Goal: Information Seeking & Learning: Learn about a topic

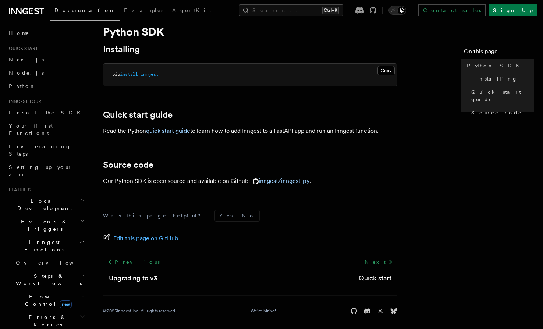
scroll to position [27, 0]
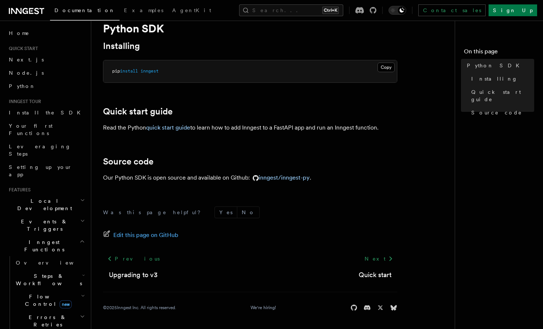
click at [378, 268] on div "Next Quick start" at bounding box center [375, 266] width 45 height 28
click at [379, 279] on link "Quick start" at bounding box center [375, 275] width 33 height 10
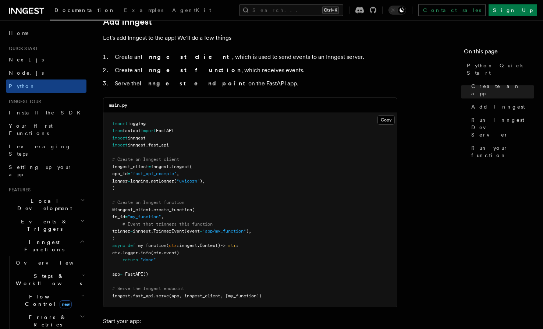
scroll to position [450, 0]
click at [235, 154] on pre "import logging from fastapi import FastAPI import inngest import inngest . fast…" at bounding box center [250, 211] width 294 height 194
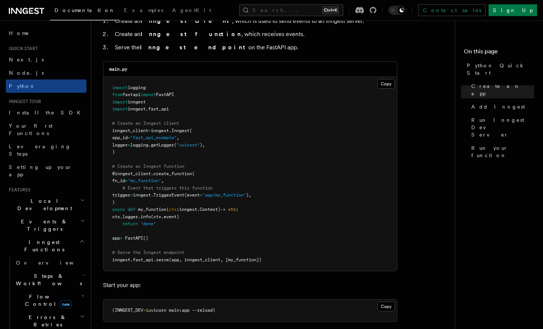
scroll to position [488, 0]
click at [157, 150] on pre "import logging from fastapi import FastAPI import inngest import inngest . fast…" at bounding box center [250, 173] width 294 height 194
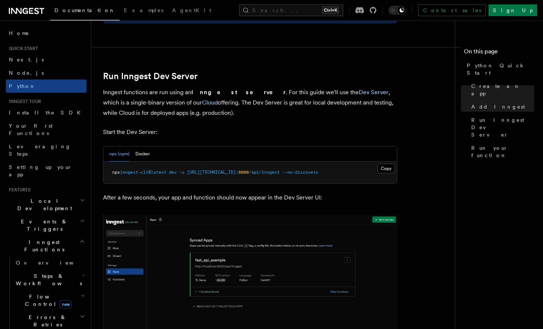
scroll to position [863, 0]
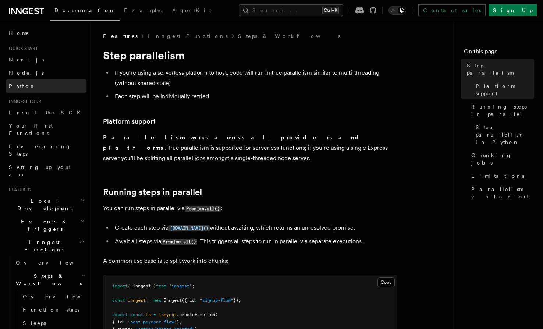
click at [59, 91] on link "Python" at bounding box center [46, 85] width 81 height 13
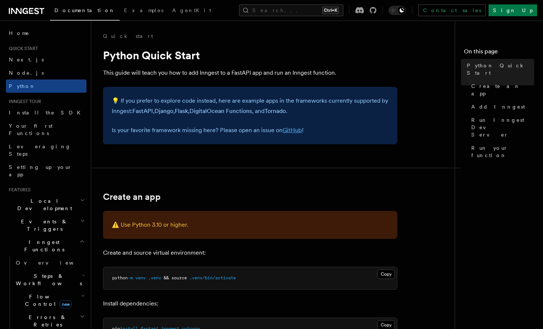
click at [295, 130] on link "GitHub" at bounding box center [293, 130] width 20 height 7
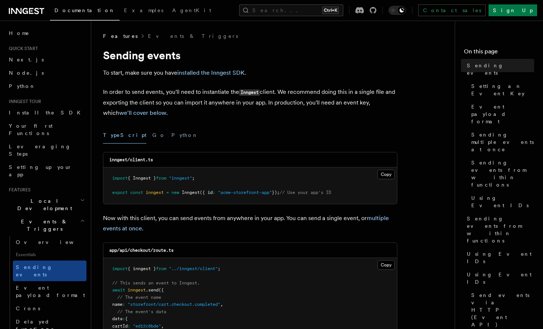
scroll to position [38, 0]
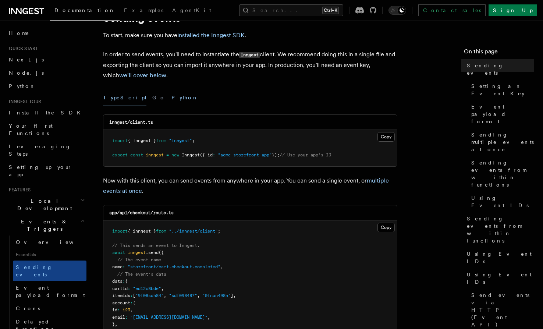
click at [171, 100] on button "Python" at bounding box center [184, 97] width 27 height 17
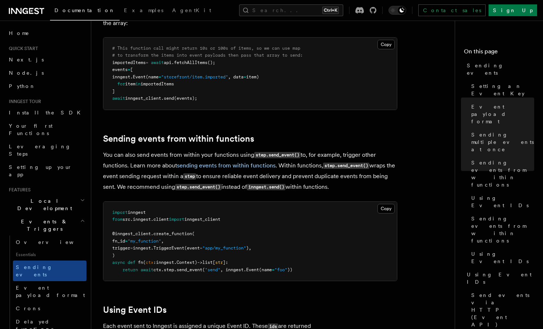
scroll to position [1013, 0]
click at [184, 245] on span "TriggerEvent" at bounding box center [168, 247] width 31 height 5
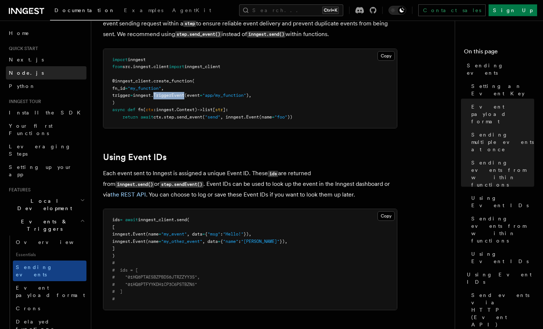
scroll to position [1163, 0]
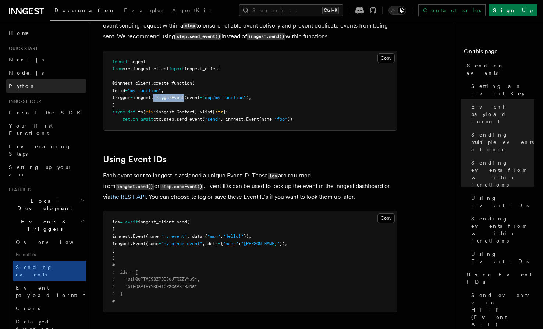
click at [48, 83] on link "Python" at bounding box center [46, 85] width 81 height 13
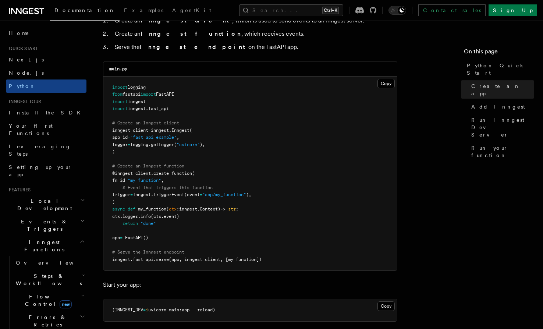
scroll to position [488, 0]
click at [192, 258] on span "(app, inngest_client, [my_function])" at bounding box center [215, 258] width 93 height 5
click at [243, 259] on span "(app, inngest_client, [my_function])" at bounding box center [215, 258] width 93 height 5
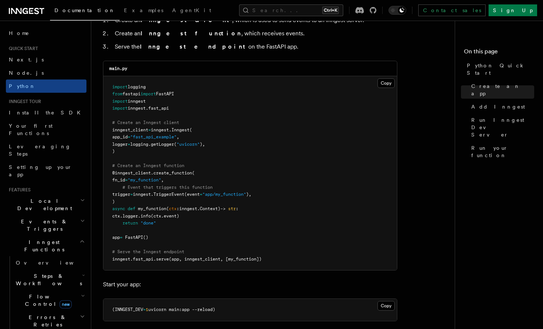
click at [267, 261] on pre "import logging from fastapi import FastAPI import inngest import inngest . fast…" at bounding box center [250, 173] width 294 height 194
click at [286, 259] on pre "import logging from fastapi import FastAPI import inngest import inngest . fast…" at bounding box center [250, 173] width 294 height 194
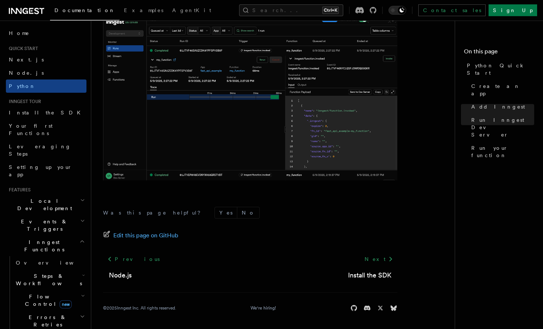
scroll to position [1532, 0]
click at [383, 276] on link "Install the SDK" at bounding box center [369, 275] width 43 height 10
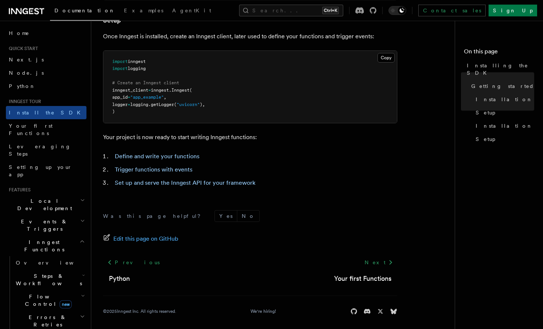
scroll to position [291, 0]
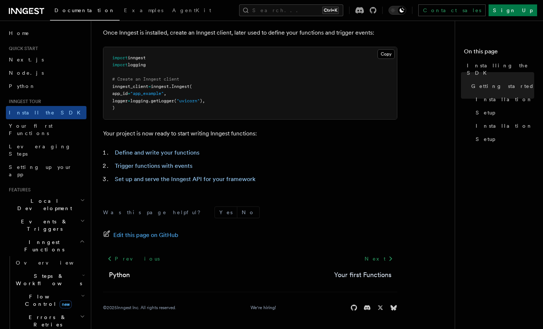
click at [376, 276] on link "Your first Functions" at bounding box center [362, 275] width 57 height 10
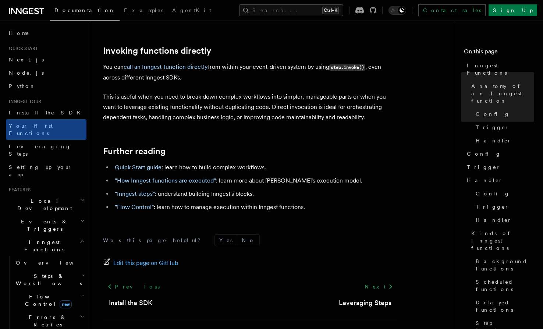
scroll to position [1520, 0]
click at [340, 280] on div "Next Leveraging Steps" at bounding box center [365, 294] width 64 height 28
click at [341, 297] on link "Leveraging Steps" at bounding box center [365, 302] width 53 height 10
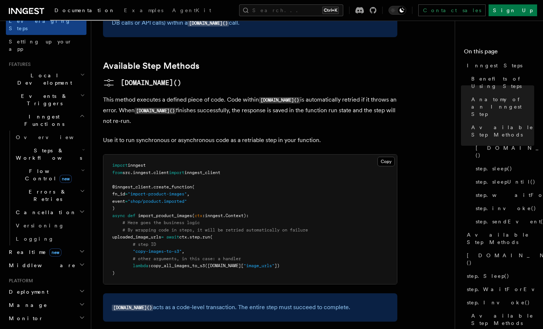
scroll to position [126, 0]
click at [82, 248] on icon "button" at bounding box center [82, 251] width 6 height 6
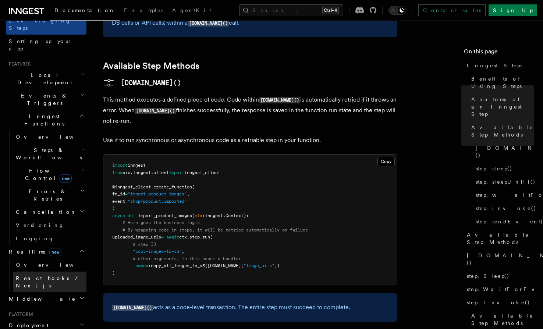
click at [78, 272] on link "React hooks / Next.js" at bounding box center [50, 282] width 74 height 21
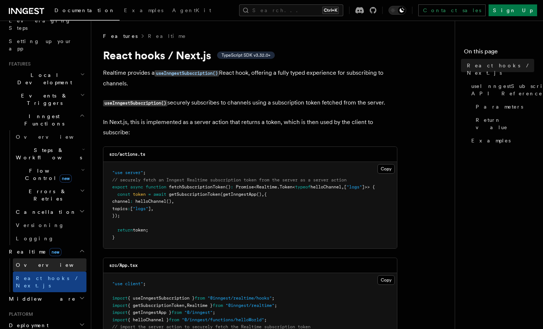
click at [57, 258] on link "Overview" at bounding box center [50, 264] width 74 height 13
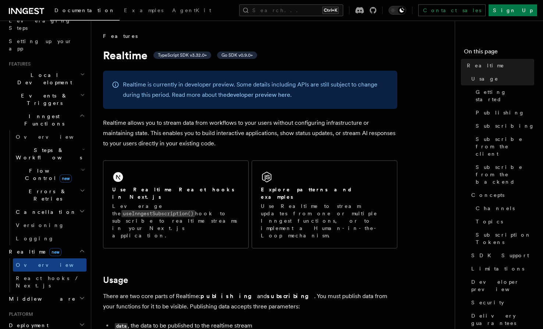
click at [81, 164] on h2 "Flow Control new" at bounding box center [50, 174] width 74 height 21
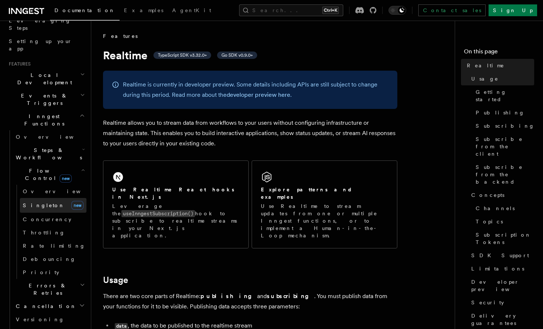
click at [68, 198] on link "Singleton new" at bounding box center [53, 205] width 67 height 15
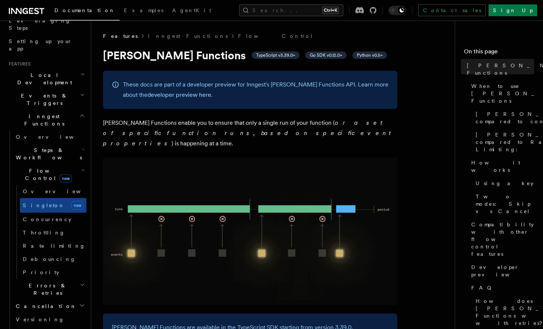
click at [79, 164] on h2 "Flow Control new" at bounding box center [50, 174] width 74 height 21
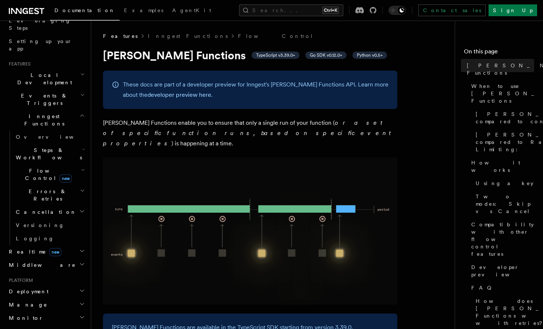
click at [79, 164] on h2 "Flow Control new" at bounding box center [50, 174] width 74 height 21
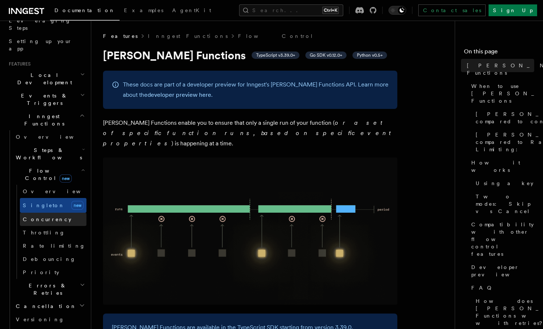
click at [61, 213] on link "Concurrency" at bounding box center [53, 219] width 67 height 13
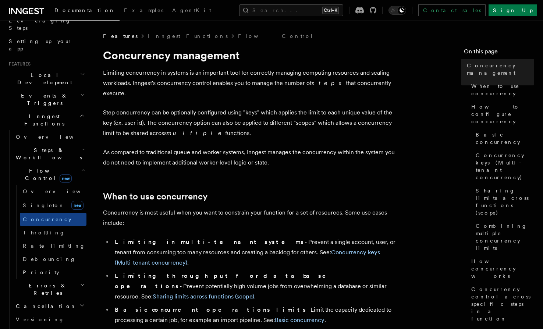
click at [78, 164] on h2 "Flow Control new" at bounding box center [50, 174] width 74 height 21
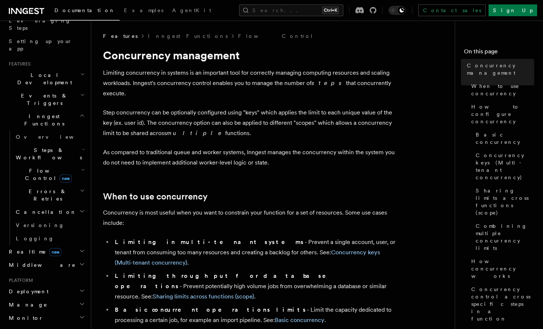
click at [83, 149] on icon "button" at bounding box center [84, 149] width 2 height 1
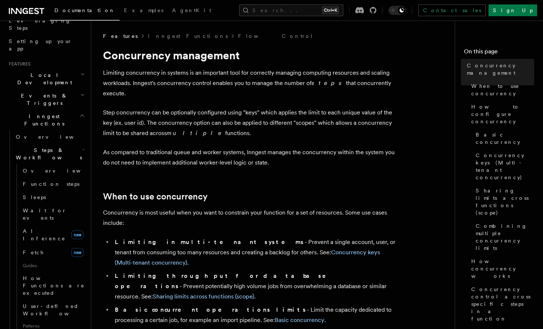
click at [82, 146] on icon "button" at bounding box center [83, 149] width 3 height 6
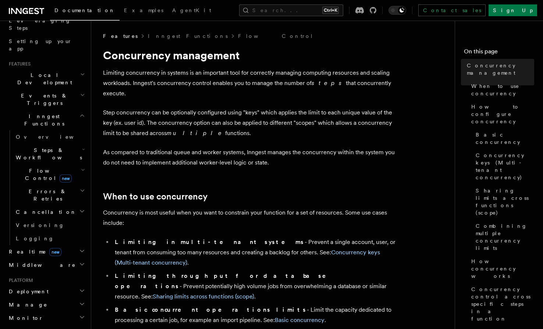
click at [80, 208] on icon "button" at bounding box center [82, 211] width 6 height 6
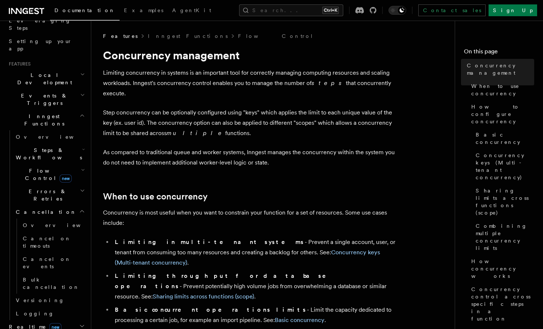
click at [80, 208] on icon "button" at bounding box center [82, 211] width 6 height 6
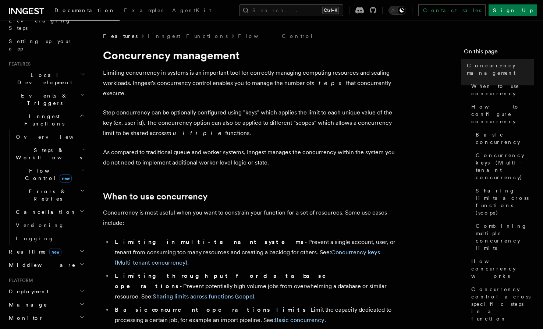
click at [80, 261] on icon "button" at bounding box center [82, 264] width 6 height 6
click at [81, 301] on icon "button" at bounding box center [82, 304] width 6 height 6
click at [79, 298] on h2 "Manage" at bounding box center [46, 304] width 81 height 13
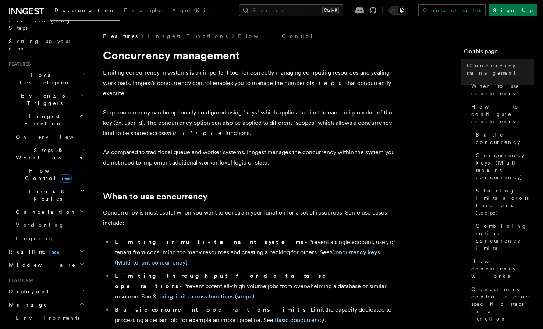
click at [83, 303] on icon "button" at bounding box center [82, 304] width 4 height 2
click at [81, 316] on icon "button" at bounding box center [82, 317] width 4 height 2
click at [81, 314] on icon "button" at bounding box center [82, 317] width 6 height 6
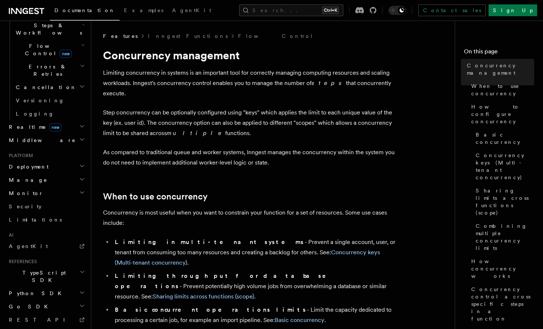
scroll to position [252, 0]
click at [76, 286] on h2 "Python SDK" at bounding box center [46, 292] width 81 height 13
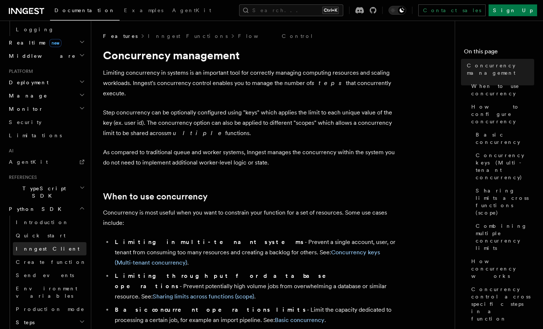
scroll to position [336, 0]
click at [56, 281] on link "Environment variables" at bounding box center [50, 291] width 74 height 21
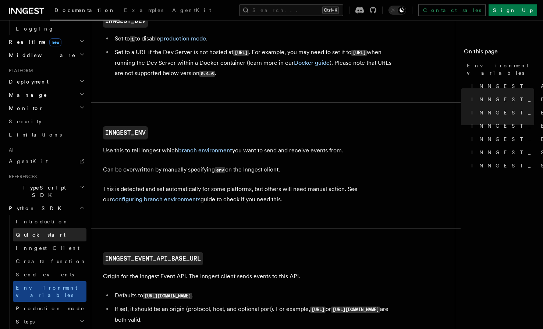
scroll to position [238, 0]
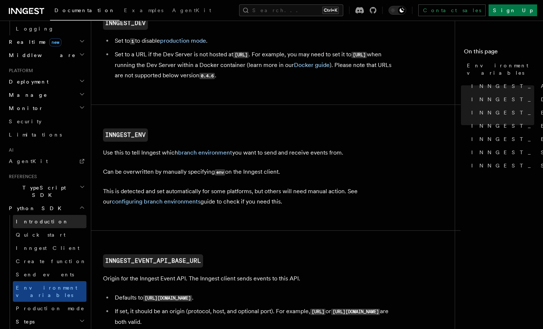
click at [53, 215] on link "Introduction" at bounding box center [50, 221] width 74 height 13
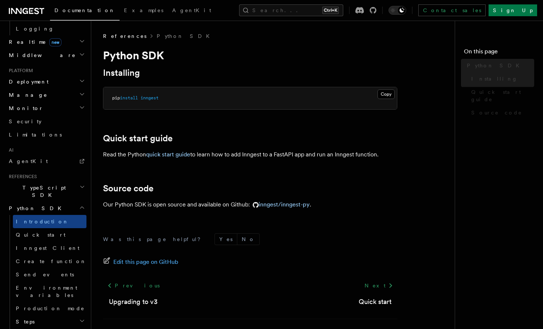
click at [49, 228] on link "Quick start" at bounding box center [50, 234] width 74 height 13
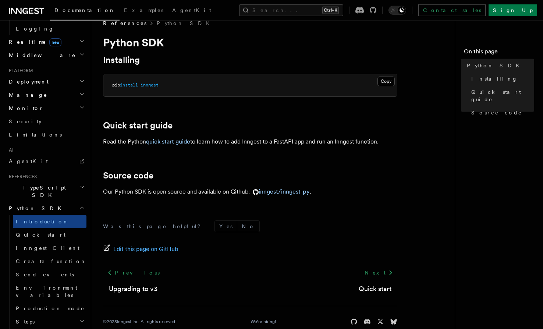
scroll to position [23, 0]
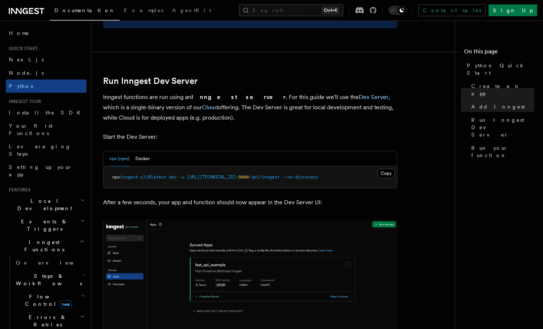
scroll to position [857, 0]
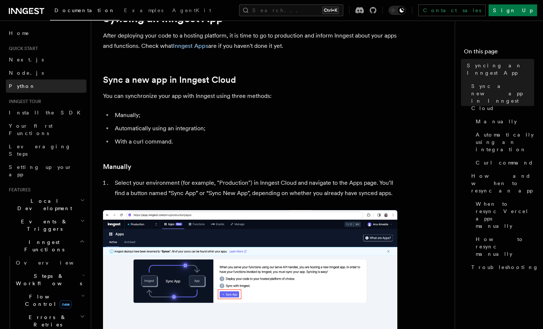
scroll to position [38, 0]
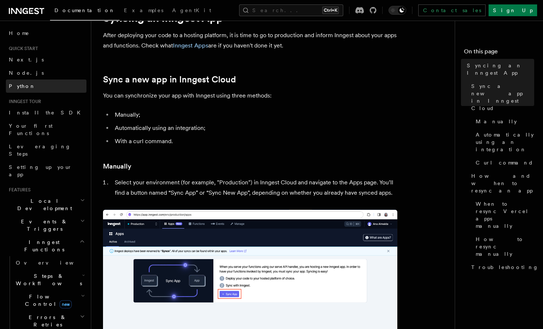
click at [41, 86] on link "Python" at bounding box center [46, 85] width 81 height 13
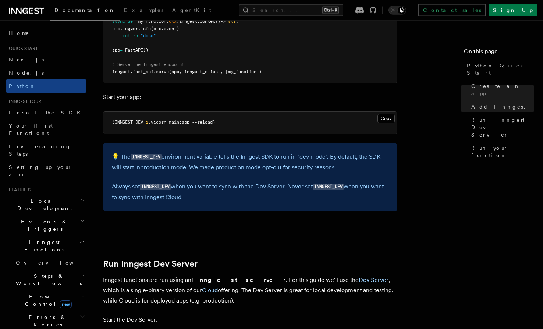
scroll to position [676, 0]
drag, startPoint x: 149, startPoint y: 120, endPoint x: 115, endPoint y: 124, distance: 34.8
click at [115, 124] on span "(INNGEST_DEV = 1 uvicorn main:app --reload)" at bounding box center [163, 121] width 103 height 5
